Goal: Task Accomplishment & Management: Complete application form

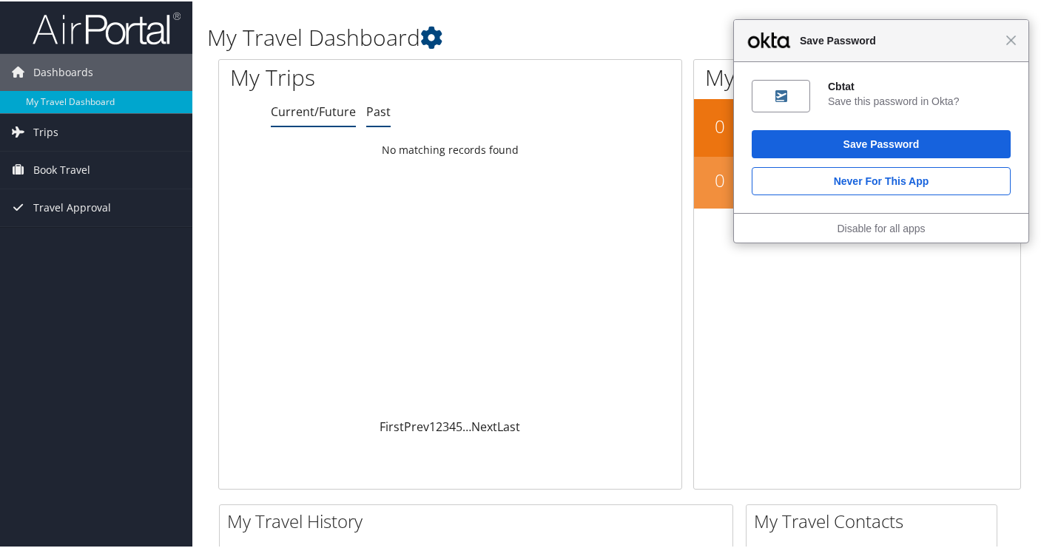
click at [370, 116] on link "Past" at bounding box center [378, 110] width 24 height 16
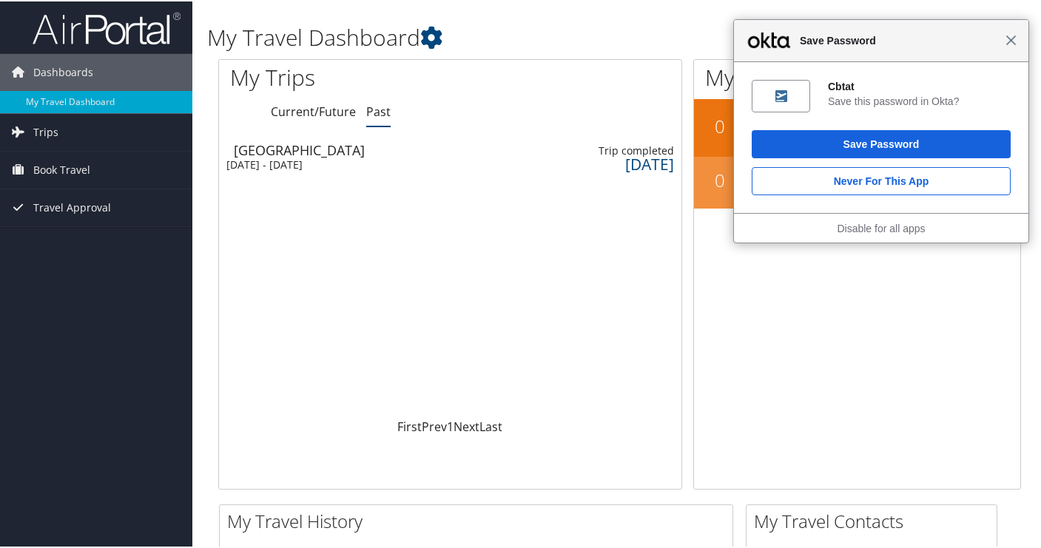
click at [1006, 38] on span "Close" at bounding box center [1011, 38] width 11 height 11
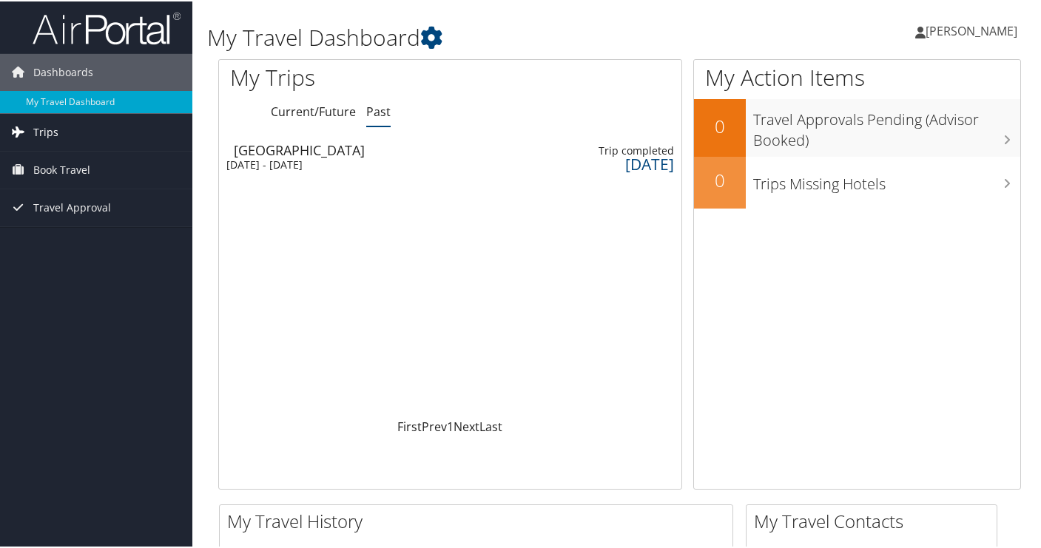
click at [118, 137] on link "Trips" at bounding box center [96, 130] width 192 height 37
click at [114, 226] on link "Book Travel" at bounding box center [96, 235] width 192 height 37
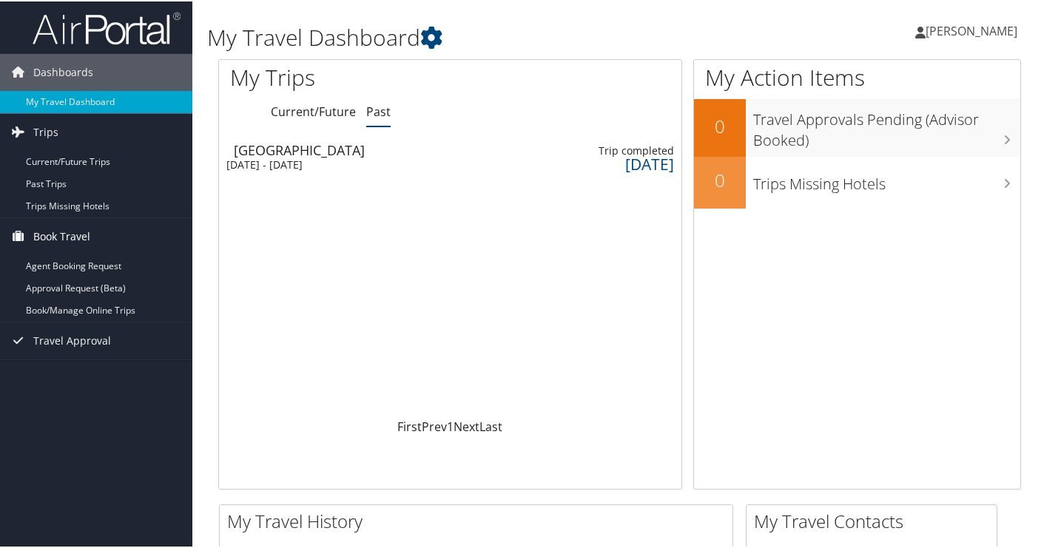
click at [115, 243] on link "Book Travel" at bounding box center [96, 235] width 192 height 37
click at [114, 245] on link "Book Travel" at bounding box center [96, 235] width 192 height 37
click at [115, 259] on link "Agent Booking Request" at bounding box center [96, 265] width 192 height 22
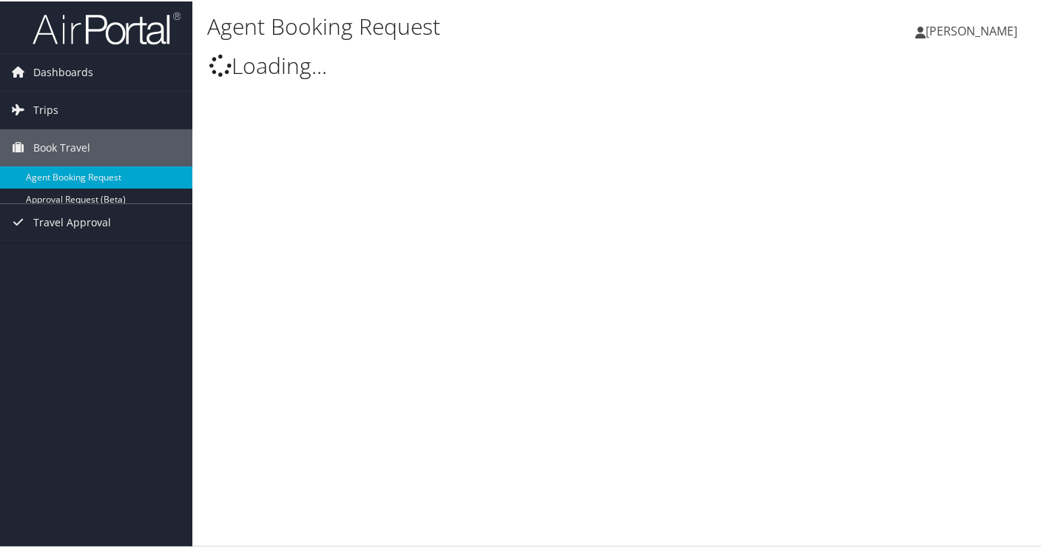
select select "[EMAIL_ADDRESS][DOMAIN_NAME]"
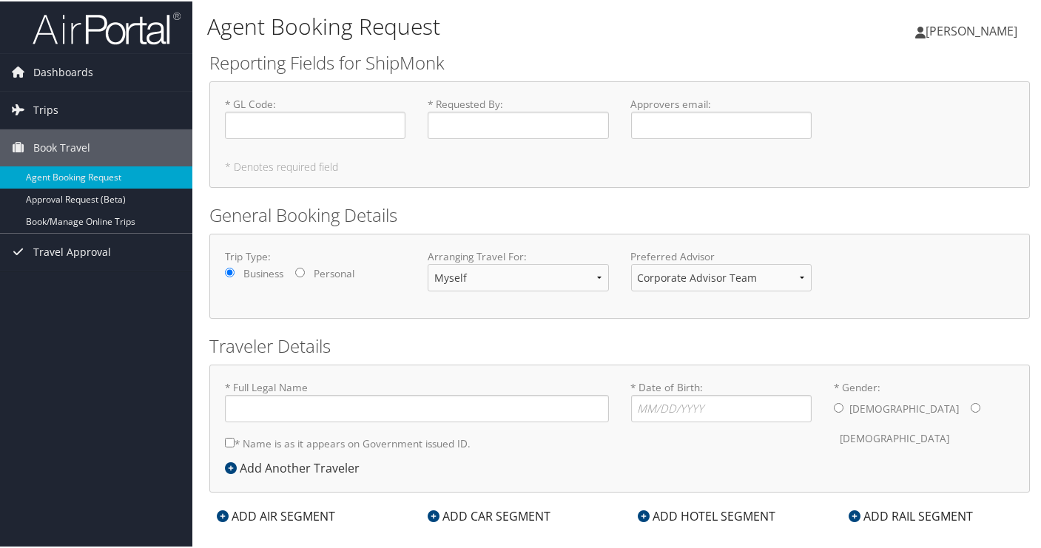
type input "[PERSON_NAME]"
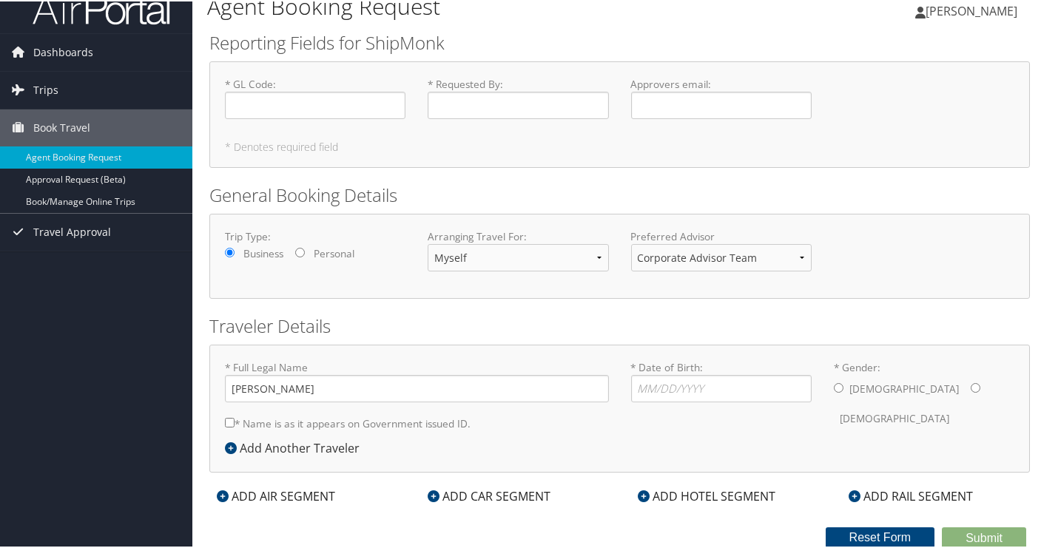
click at [296, 493] on div "ADD AIR SEGMENT" at bounding box center [275, 495] width 133 height 18
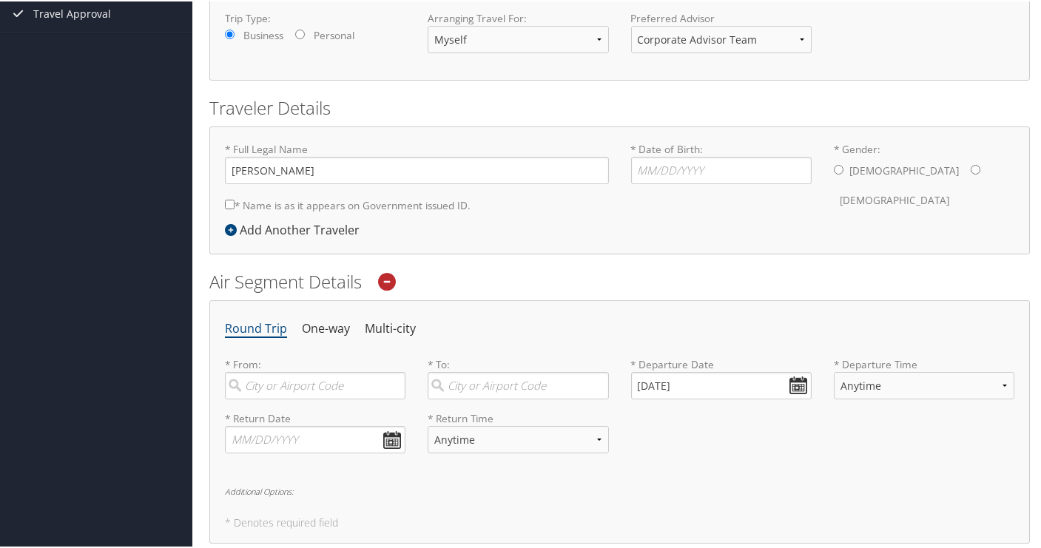
scroll to position [0, 0]
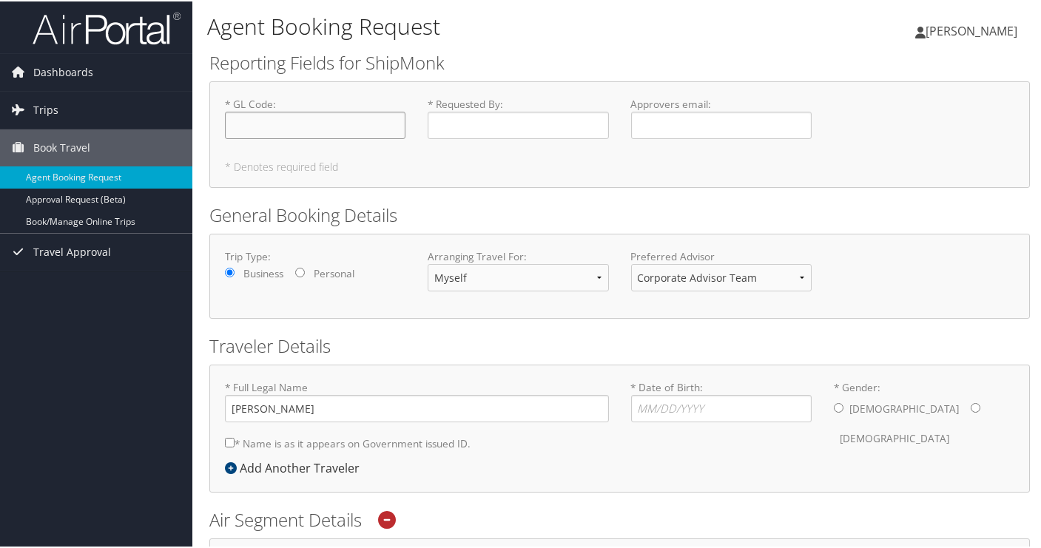
click at [356, 131] on input "* GL Code : Required" at bounding box center [315, 123] width 181 height 27
type input "[PHONE_NUMBER]"
click at [467, 124] on input "* Requested By : Required" at bounding box center [518, 123] width 181 height 27
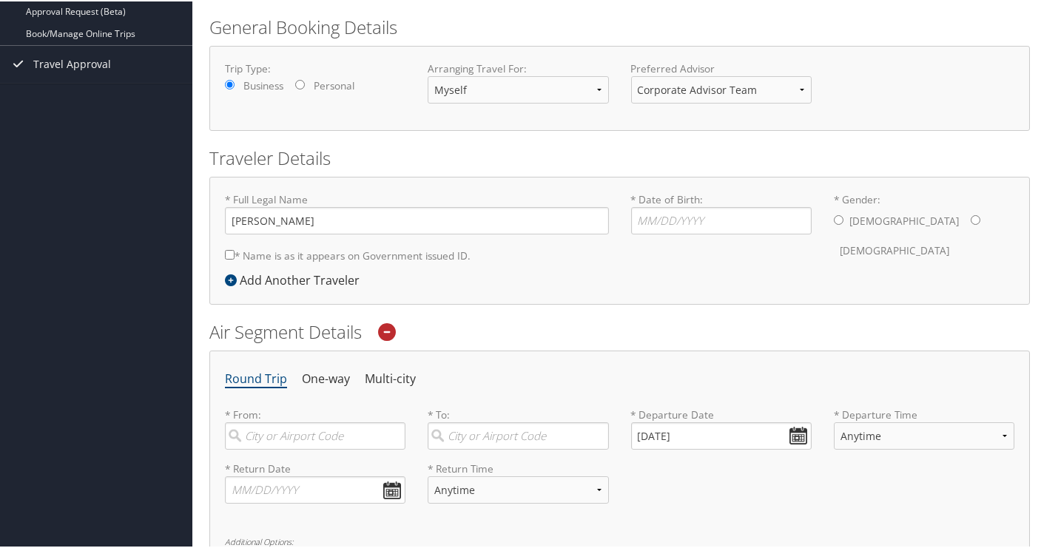
scroll to position [220, 0]
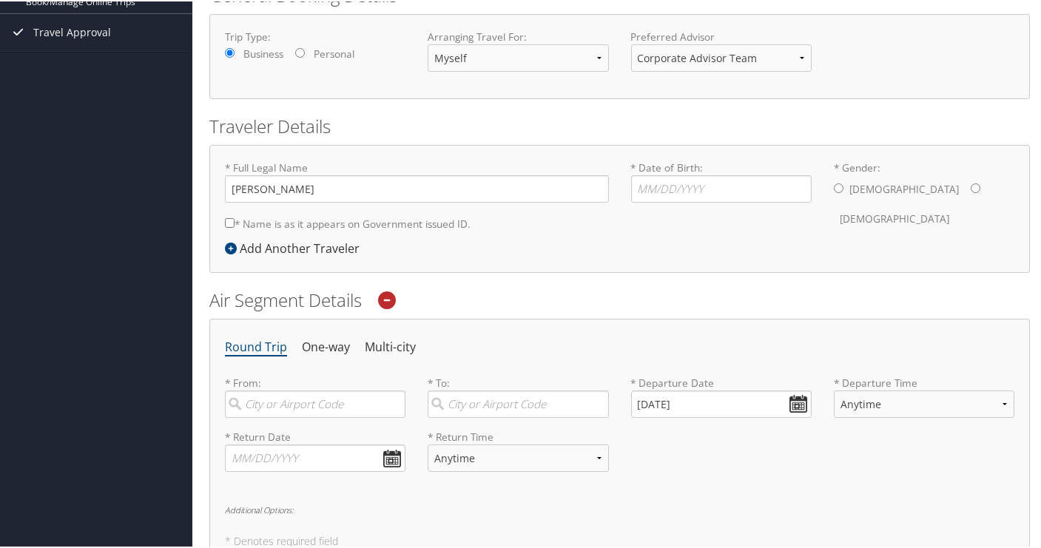
click at [396, 225] on label "* Name is as it appears on Government issued ID." at bounding box center [348, 222] width 246 height 27
click at [235, 225] on input "* Name is as it appears on Government issued ID." at bounding box center [230, 222] width 10 height 10
checkbox input "true"
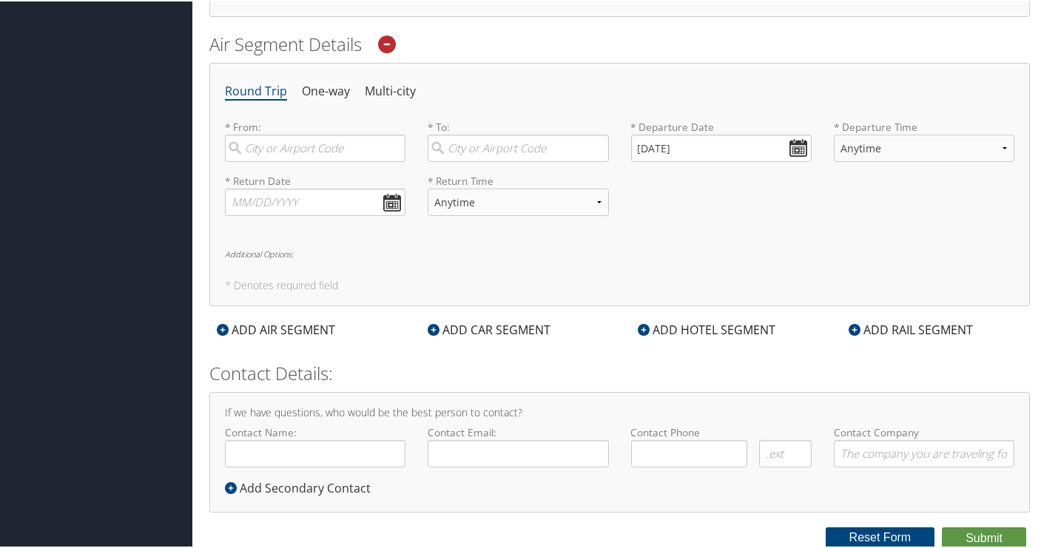
scroll to position [0, 0]
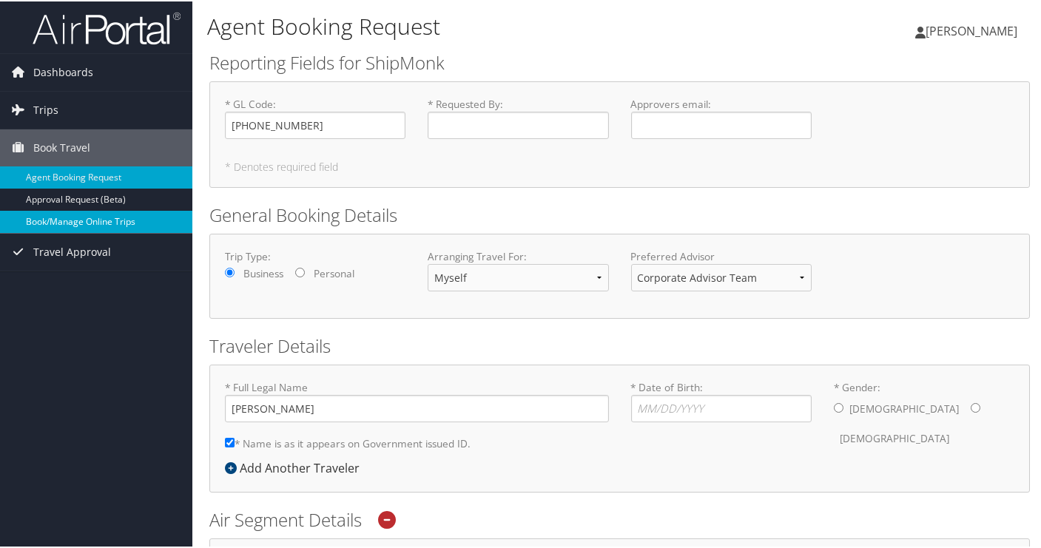
click at [155, 216] on link "Book/Manage Online Trips" at bounding box center [96, 220] width 192 height 22
